Goal: Information Seeking & Learning: Learn about a topic

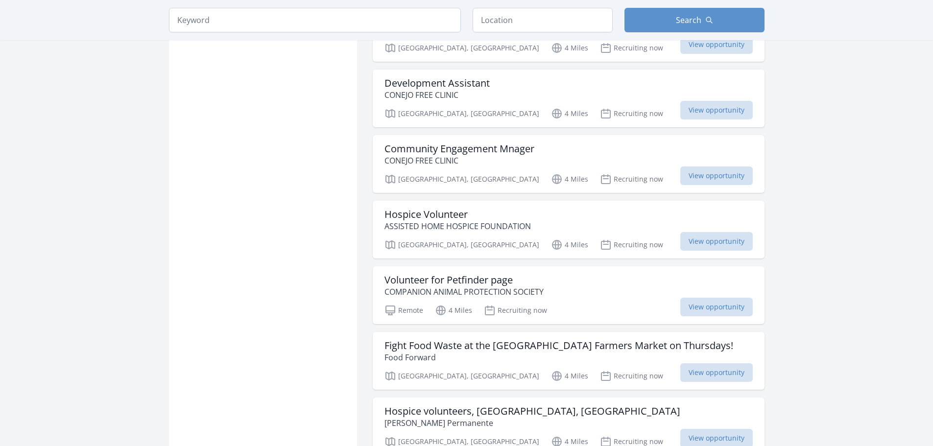
scroll to position [930, 0]
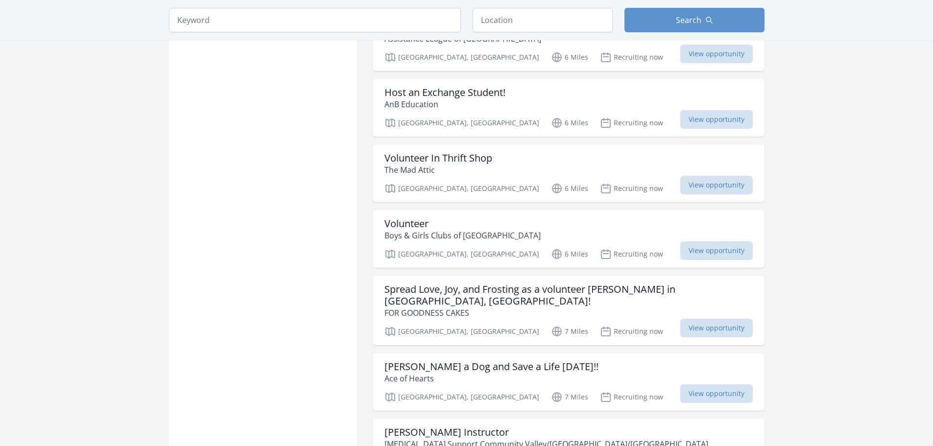
scroll to position [2154, 0]
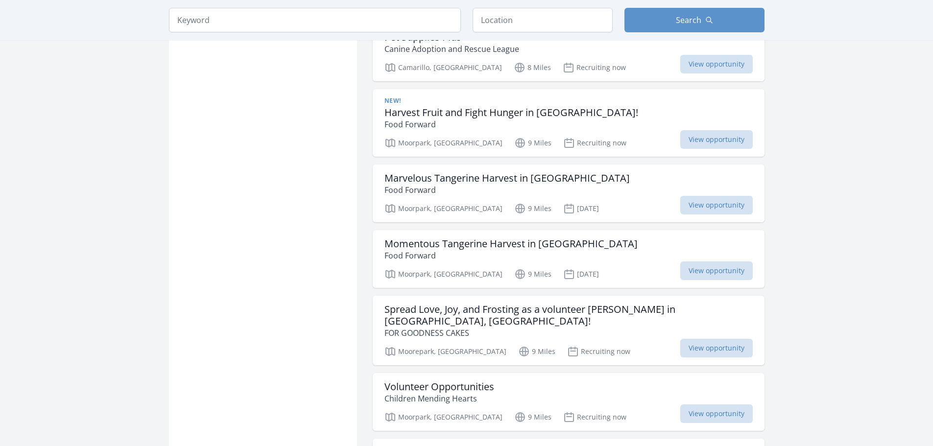
scroll to position [3378, 0]
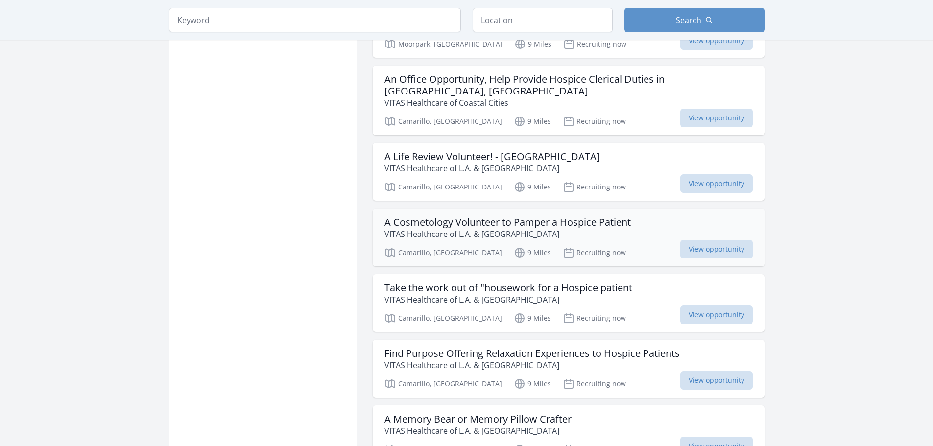
scroll to position [4357, 0]
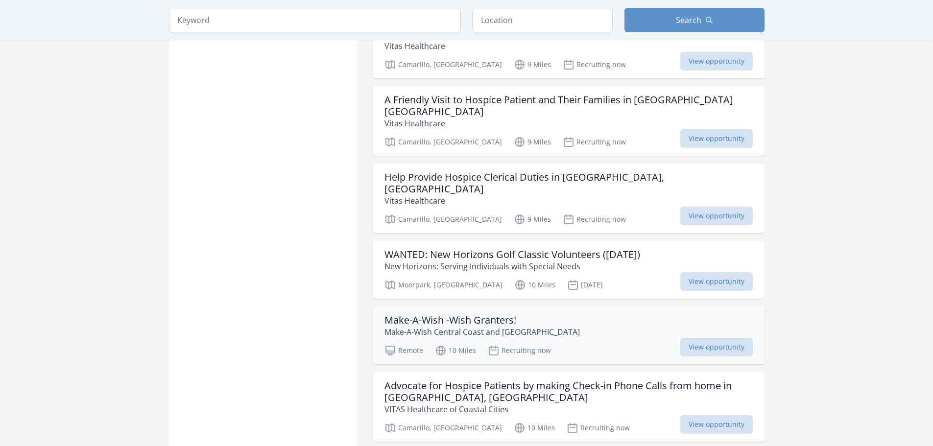
scroll to position [6316, 0]
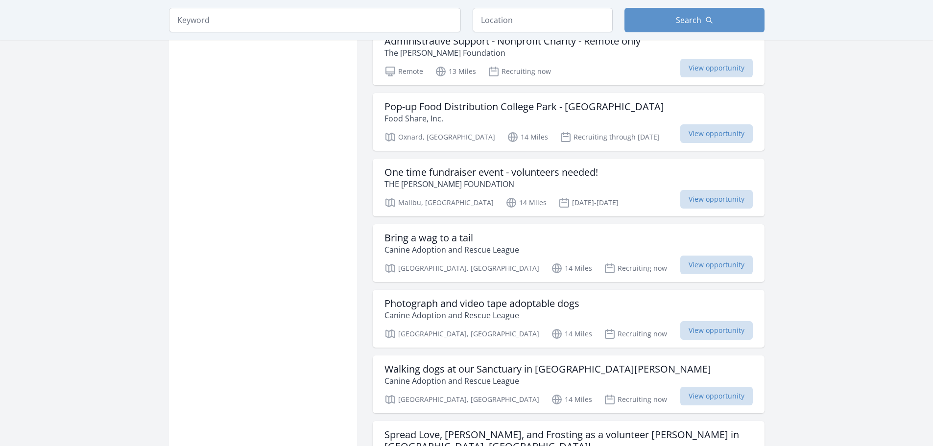
scroll to position [7735, 0]
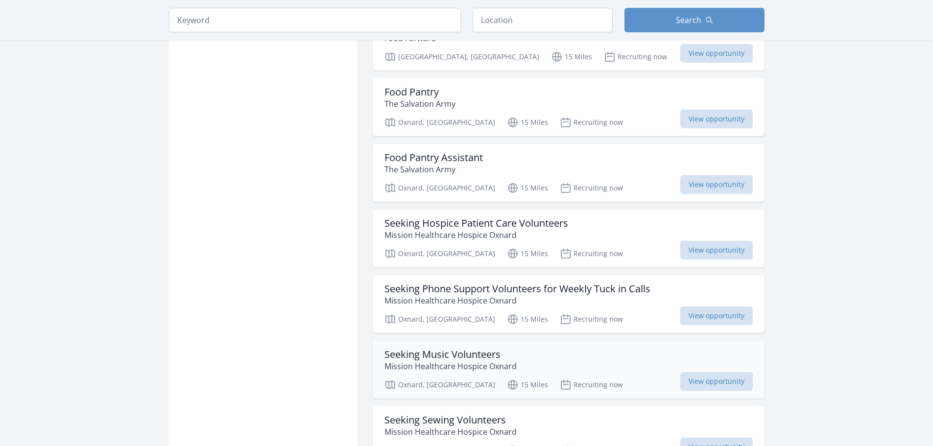
scroll to position [9204, 0]
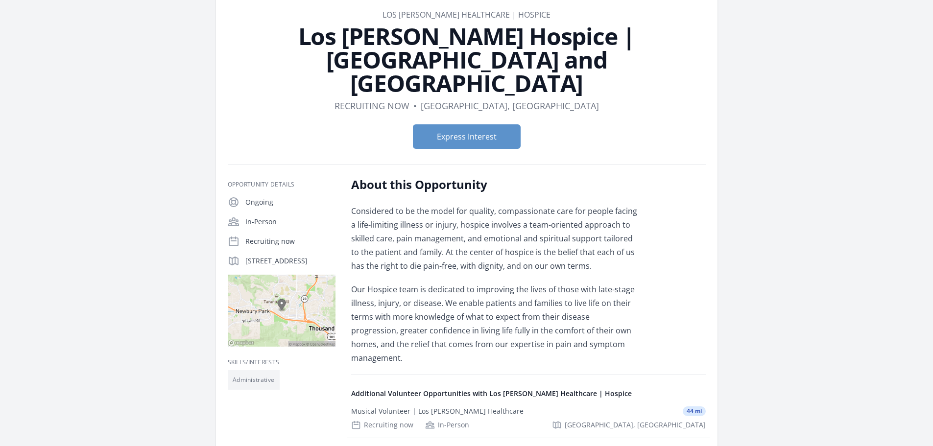
scroll to position [49, 0]
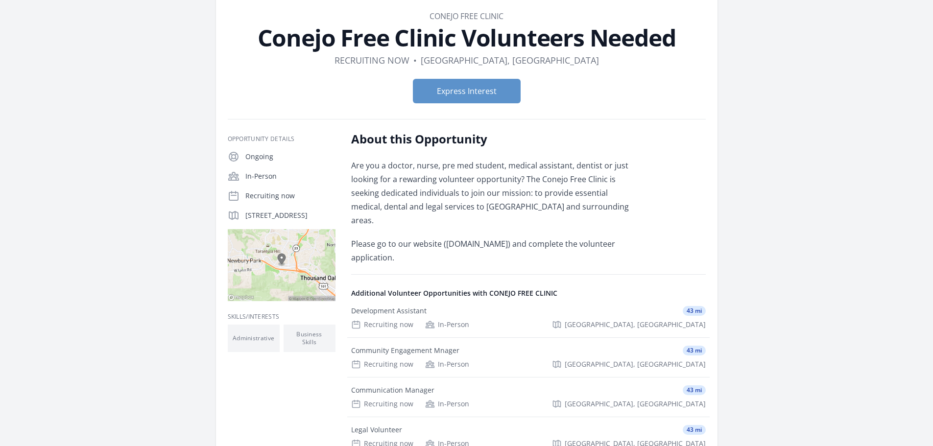
scroll to position [49, 0]
click at [505, 236] on p "Please go to our website (www.conejofreeclinic.org) and complete the volunteer …" at bounding box center [494, 249] width 286 height 27
click at [507, 222] on div "Are you a doctor, nurse, pre med student, medical assistant, dentist or just lo…" at bounding box center [494, 211] width 286 height 106
drag, startPoint x: 536, startPoint y: 229, endPoint x: 444, endPoint y: 231, distance: 92.1
click at [444, 236] on p "Please go to our website (www.conejofreeclinic.org) and complete the volunteer …" at bounding box center [494, 249] width 286 height 27
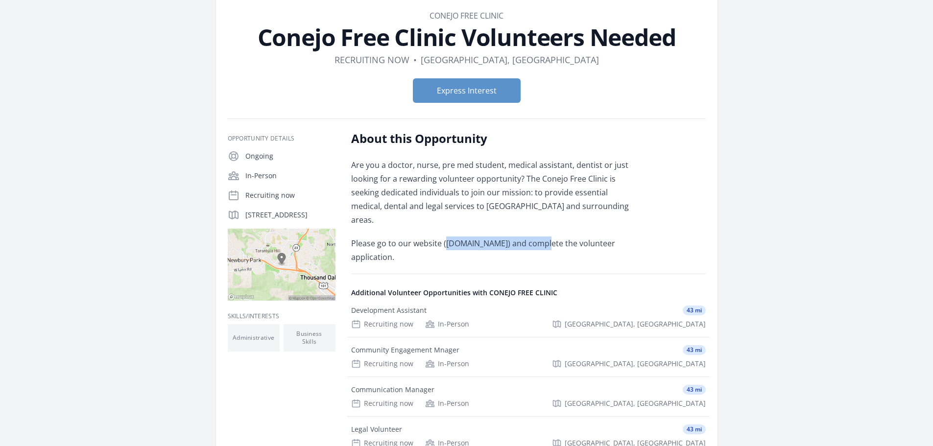
copy p "www.conejofreeclinic.org"
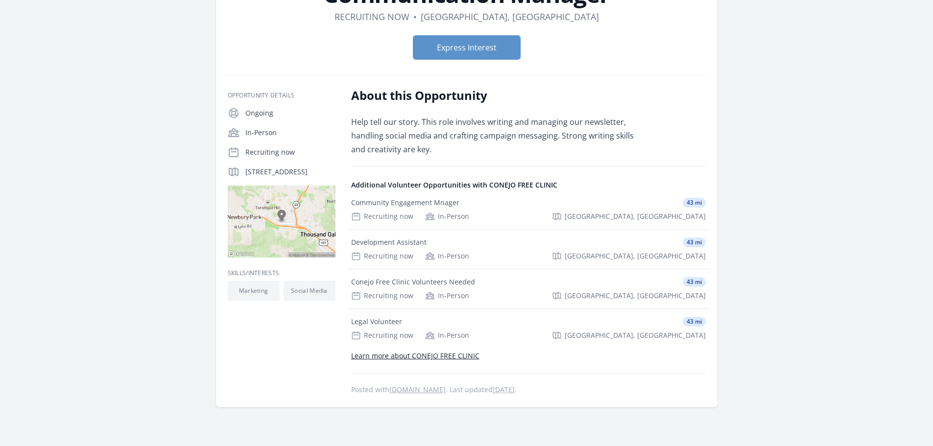
scroll to position [98, 0]
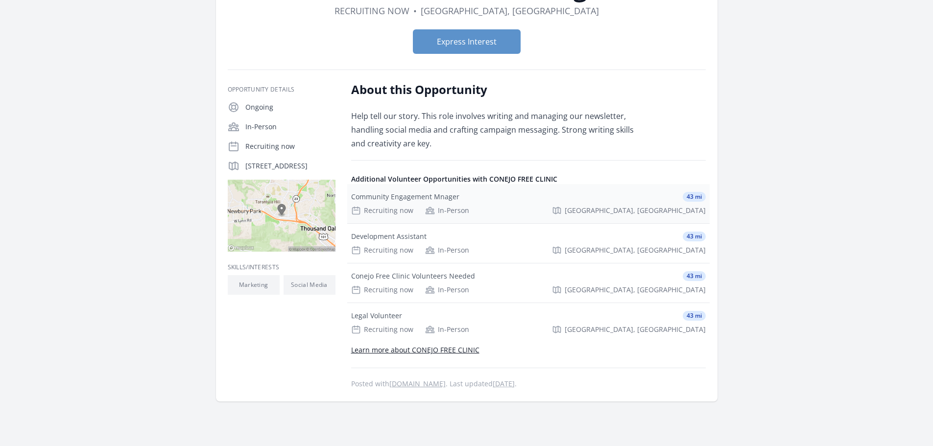
click at [515, 205] on div "Community Engagement Mnager 43 mi Recruiting now In-Person Thousand Oaks, CA" at bounding box center [528, 203] width 362 height 39
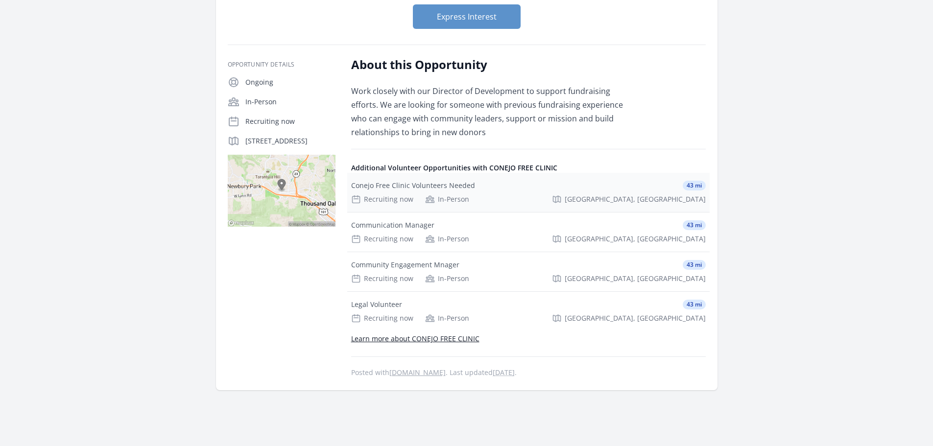
scroll to position [147, 0]
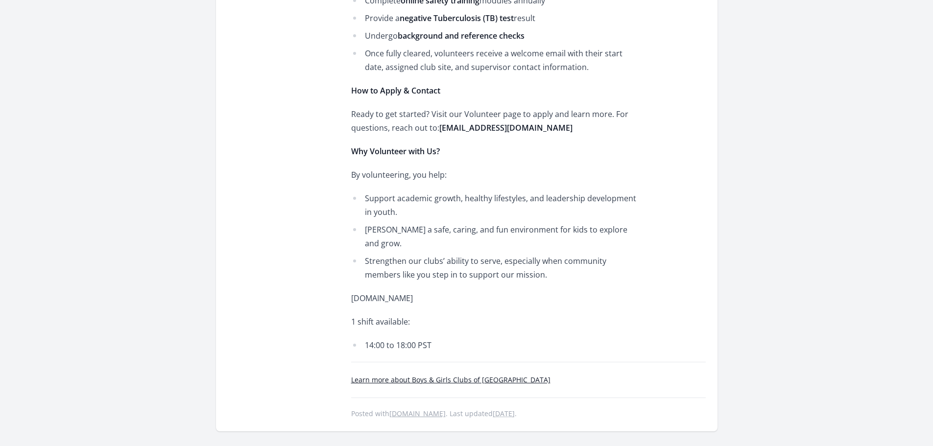
scroll to position [930, 0]
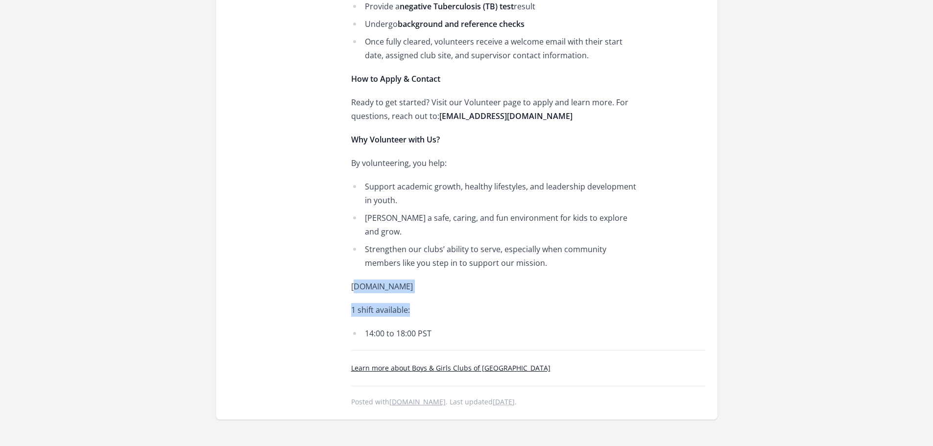
drag, startPoint x: 431, startPoint y: 266, endPoint x: 356, endPoint y: 264, distance: 74.4
click at [372, 280] on p "www.bgcconejo.org" at bounding box center [494, 287] width 286 height 14
drag, startPoint x: 425, startPoint y: 258, endPoint x: 352, endPoint y: 261, distance: 74.0
click at [352, 280] on p "www.bgcconejo.org" at bounding box center [494, 287] width 286 height 14
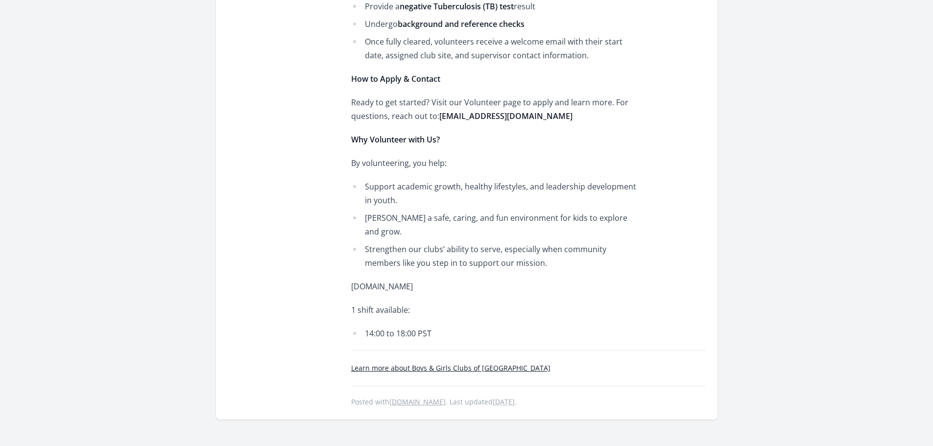
copy p "www.bgcconejo.org"
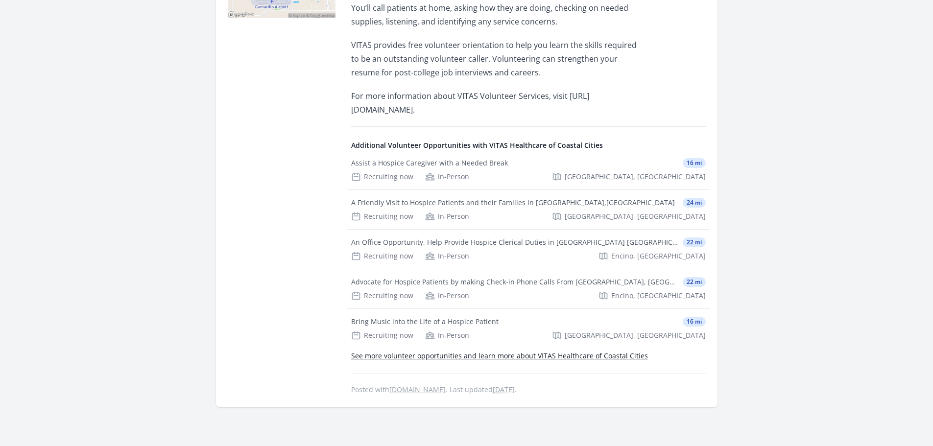
scroll to position [392, 0]
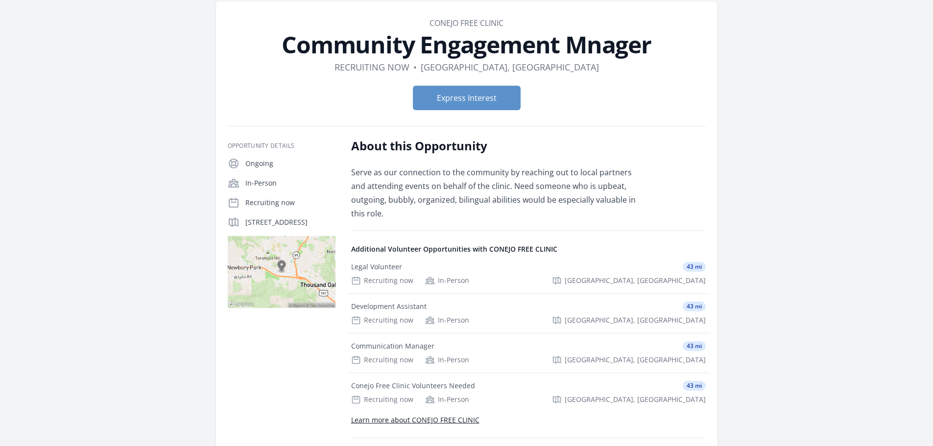
scroll to position [196, 0]
